Goal: Navigation & Orientation: Find specific page/section

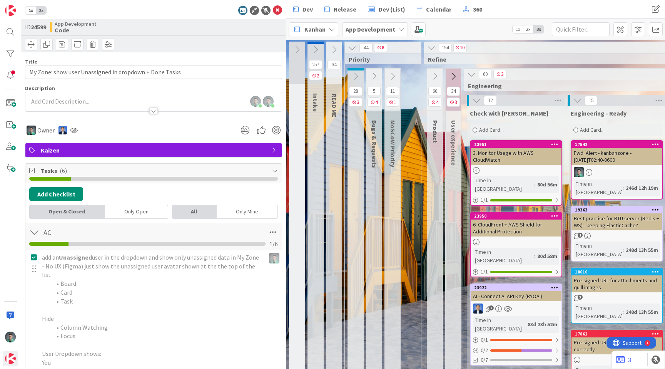
scroll to position [2, 990]
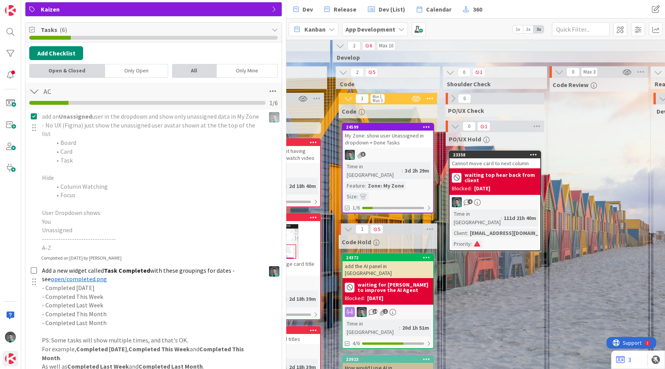
click at [310, 28] on span "Kanban" at bounding box center [314, 29] width 21 height 9
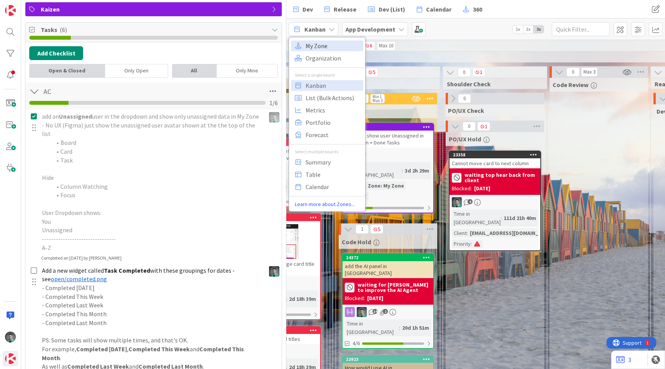
click at [314, 50] on span "My Zone" at bounding box center [332, 46] width 55 height 12
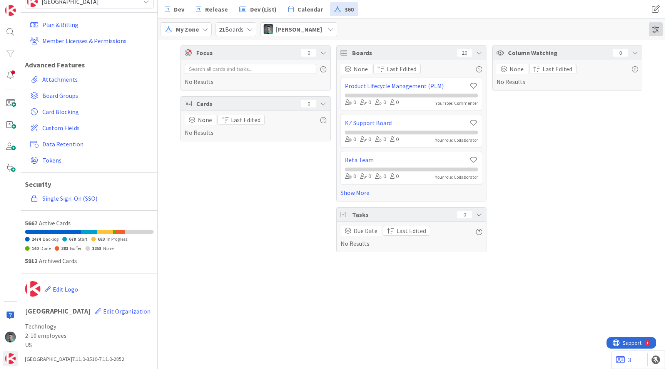
click at [655, 30] on span at bounding box center [656, 29] width 14 height 14
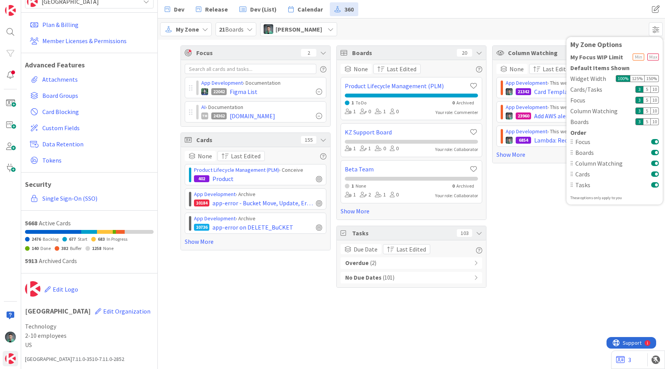
click at [656, 184] on button at bounding box center [655, 185] width 8 height 6
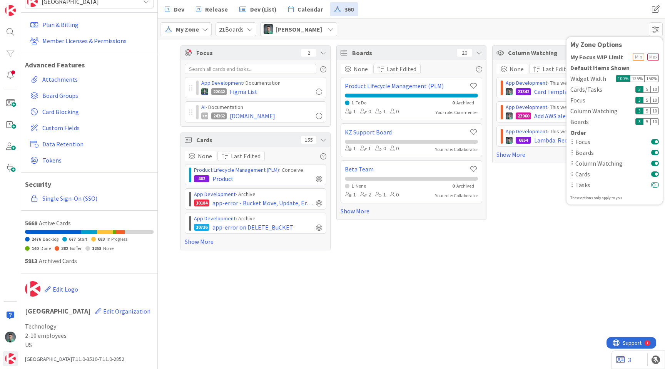
click at [656, 184] on button at bounding box center [655, 185] width 8 height 6
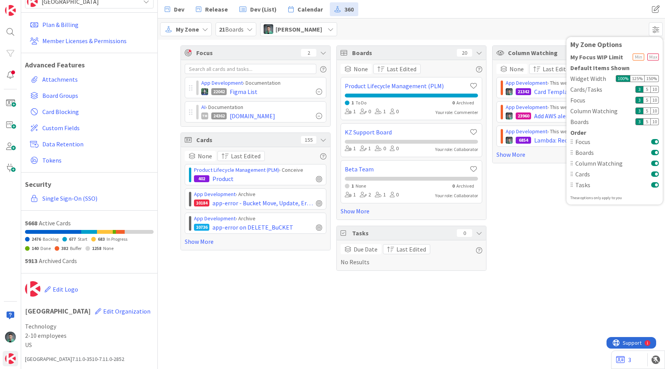
click at [656, 184] on button at bounding box center [655, 185] width 8 height 6
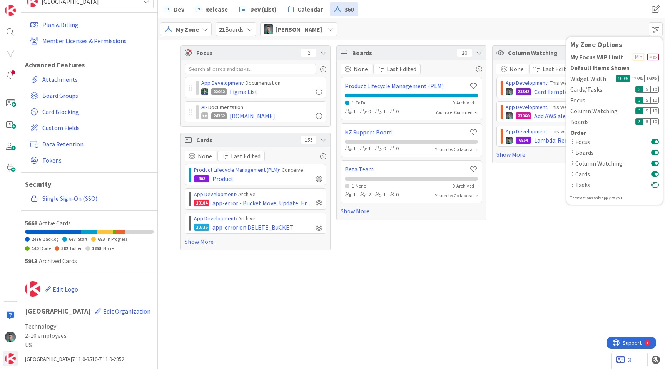
click at [656, 184] on button at bounding box center [655, 185] width 8 height 6
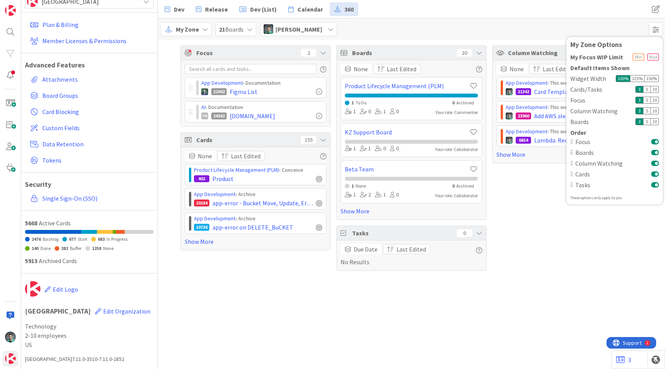
click at [581, 235] on div "Column Watching 7 None Last Edited App Development › This week 21342 Card Templ…" at bounding box center [567, 157] width 150 height 225
